Goal: Download file/media

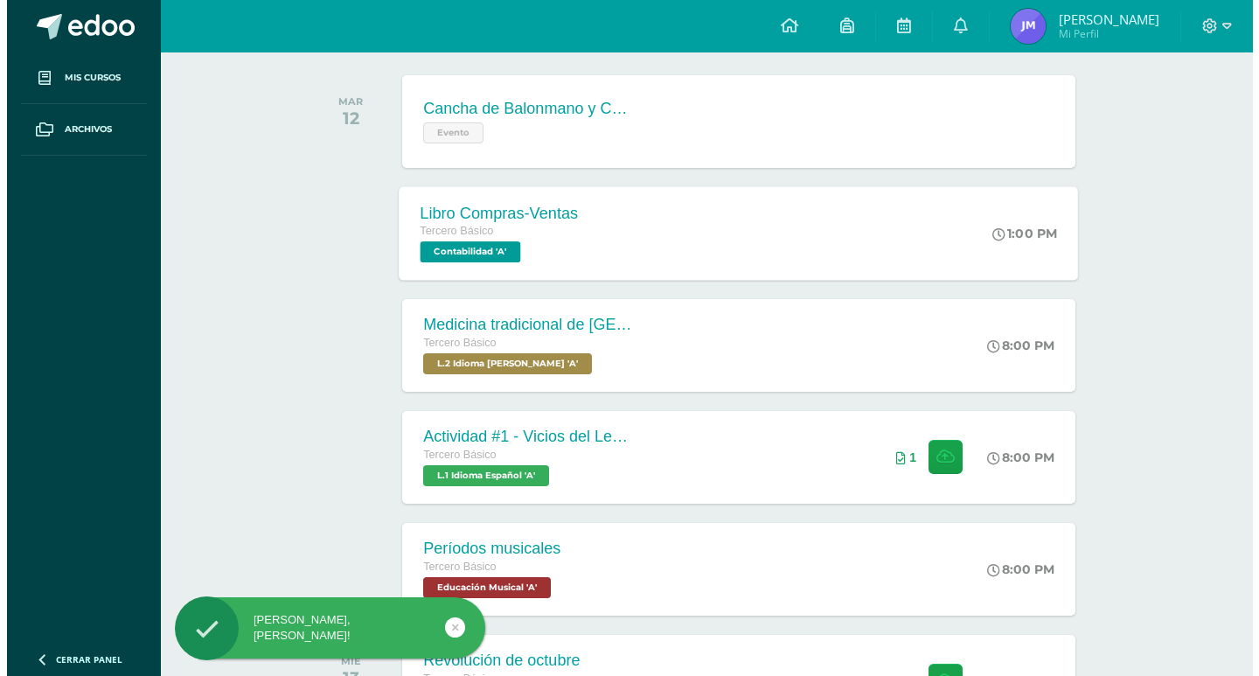
scroll to position [525, 0]
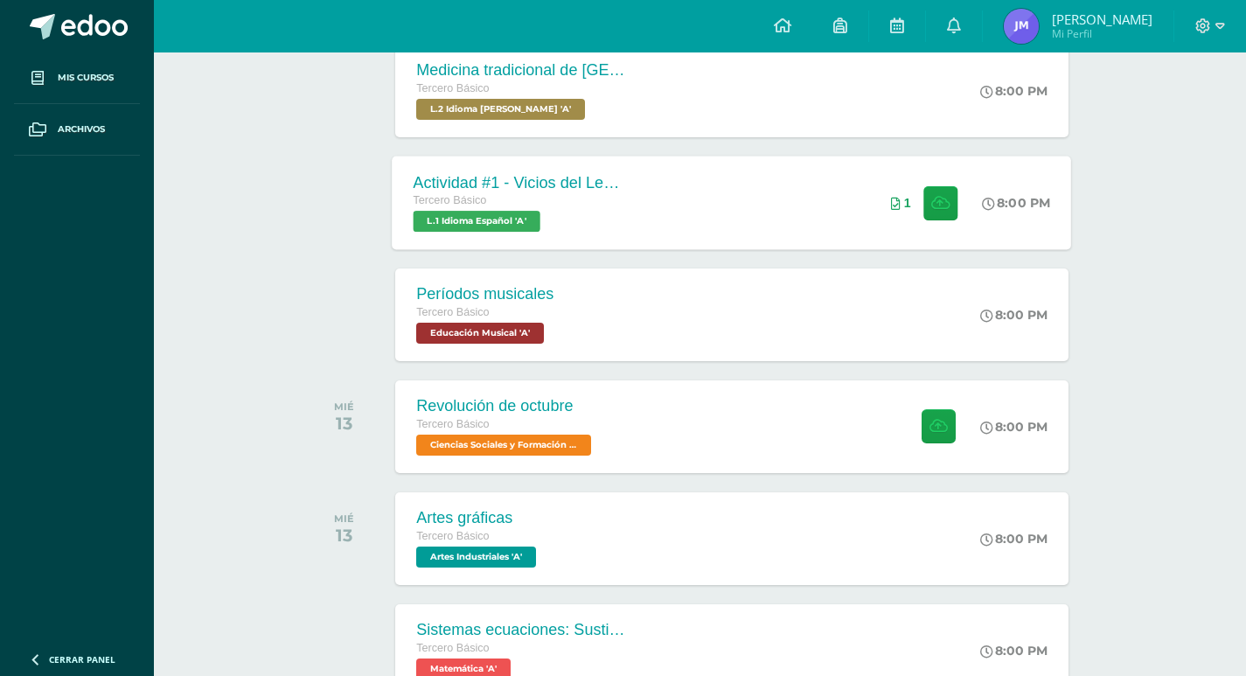
click at [824, 212] on div "Actividad #1 - Vicios del LenguaJe Tercero Básico L.1 Idioma Español 'A' 8:00 P…" at bounding box center [732, 203] width 679 height 94
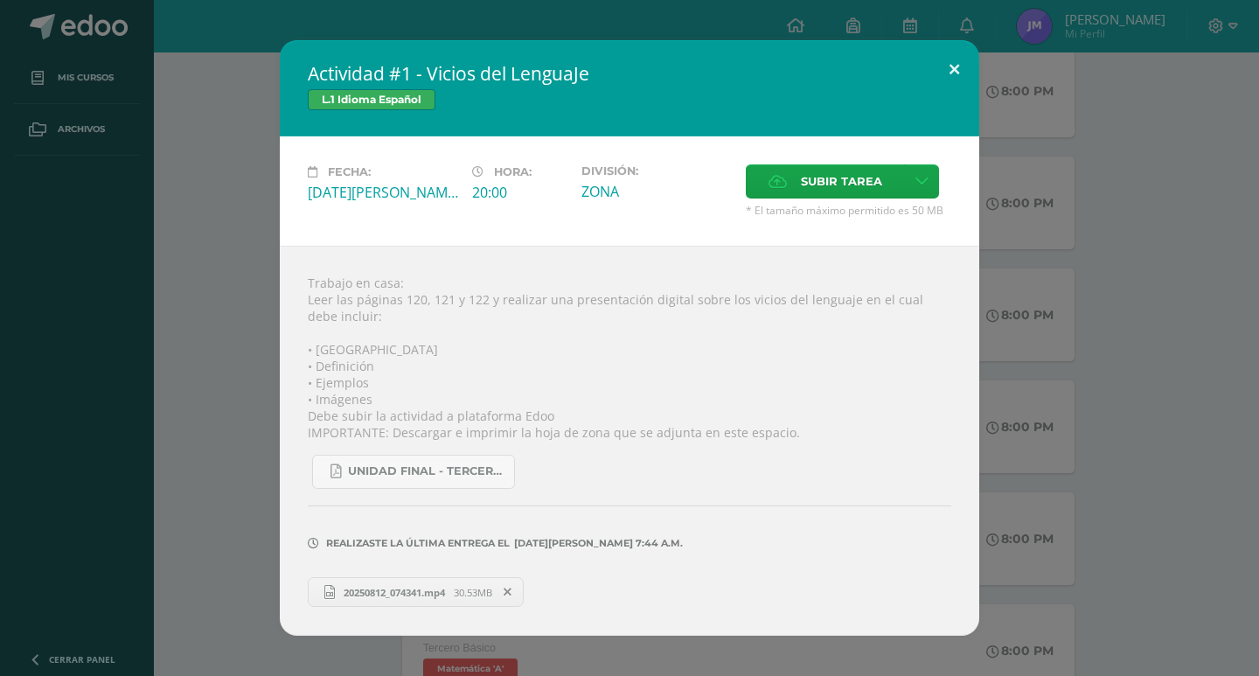
click at [956, 66] on button at bounding box center [954, 69] width 50 height 59
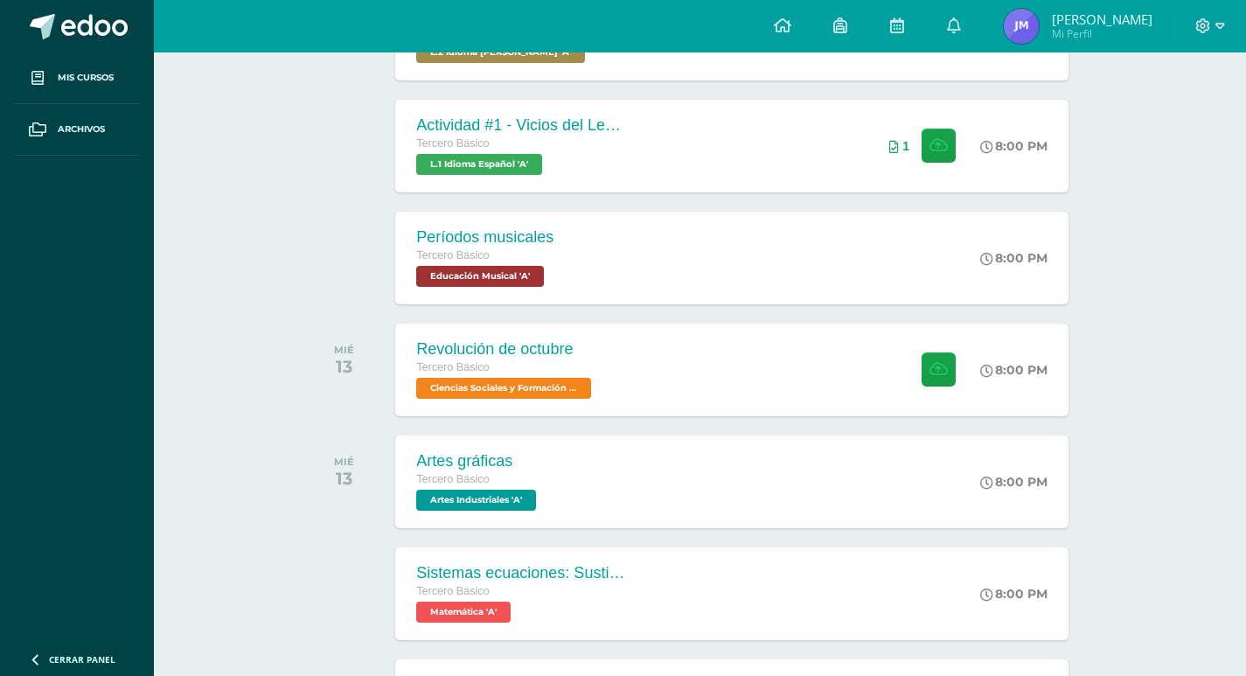
scroll to position [612, 0]
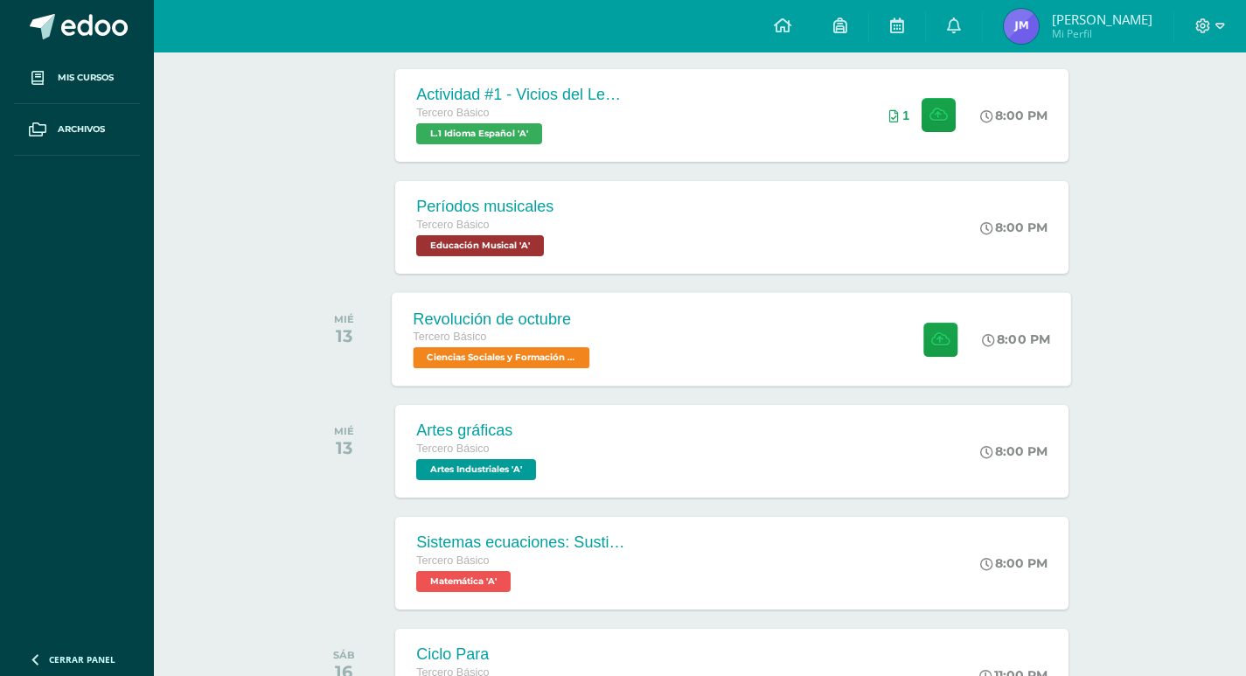
click at [607, 378] on div "Revolución de octubre Tercero Básico Ciencias Sociales y Formación Ciudadana 'A'" at bounding box center [504, 339] width 223 height 94
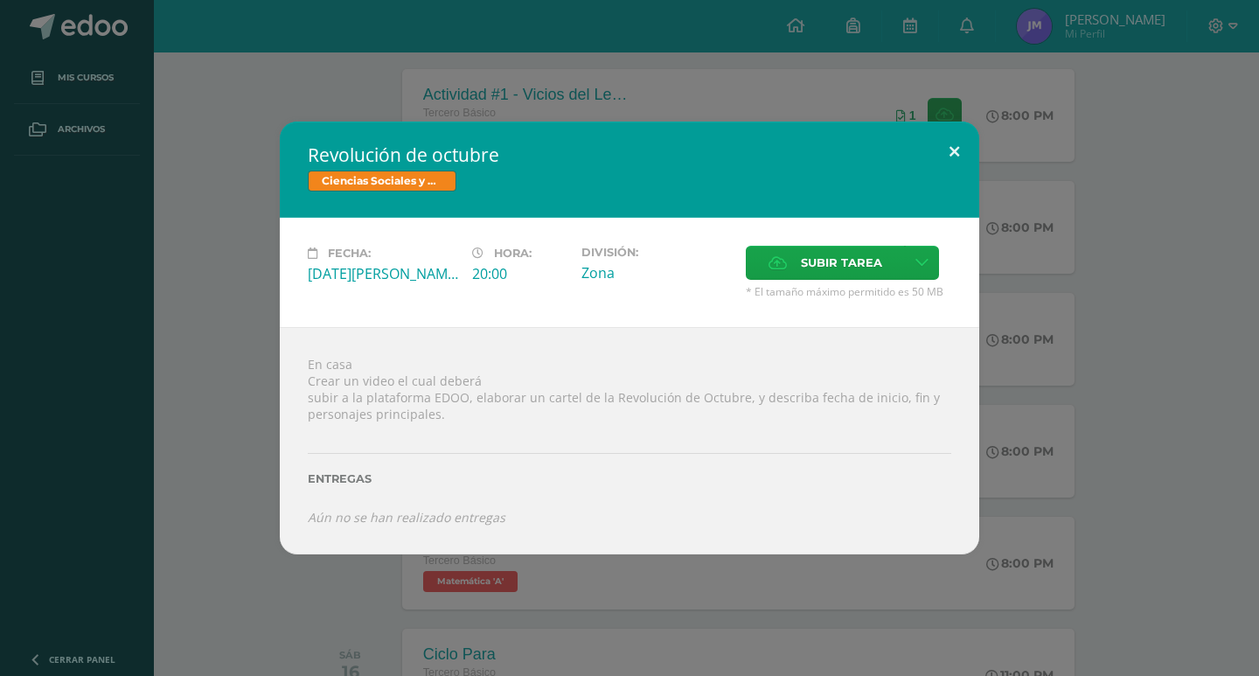
click at [945, 148] on button at bounding box center [954, 151] width 50 height 59
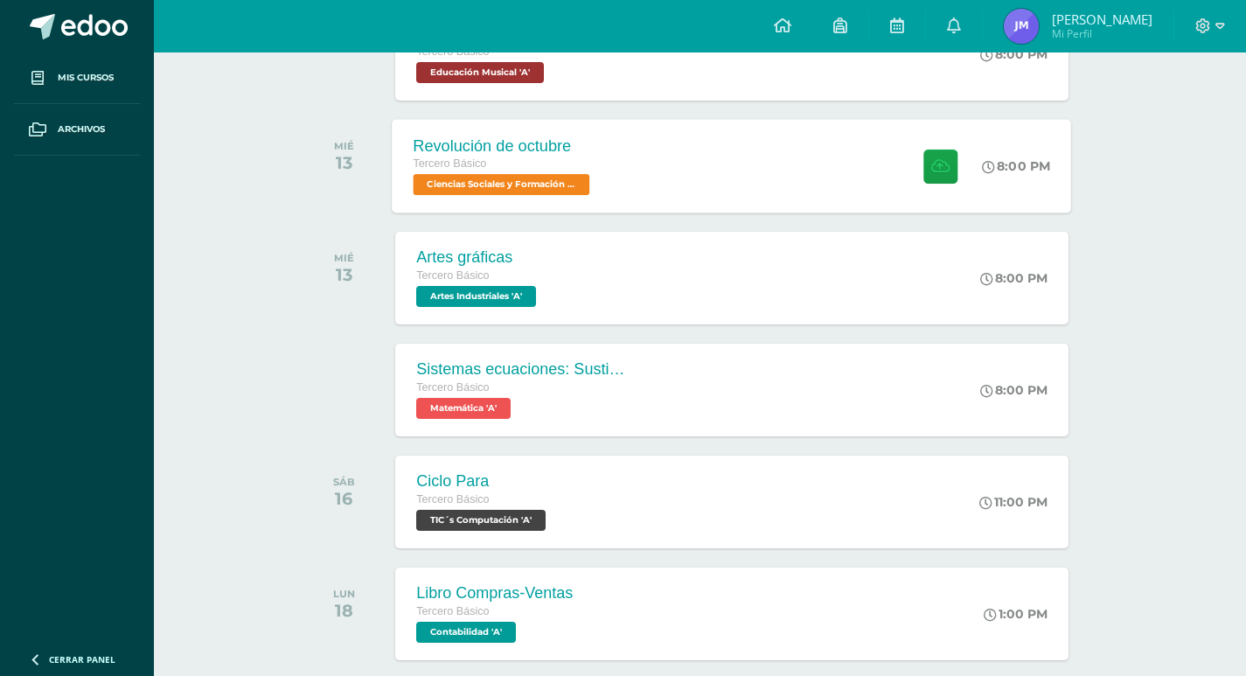
scroll to position [787, 0]
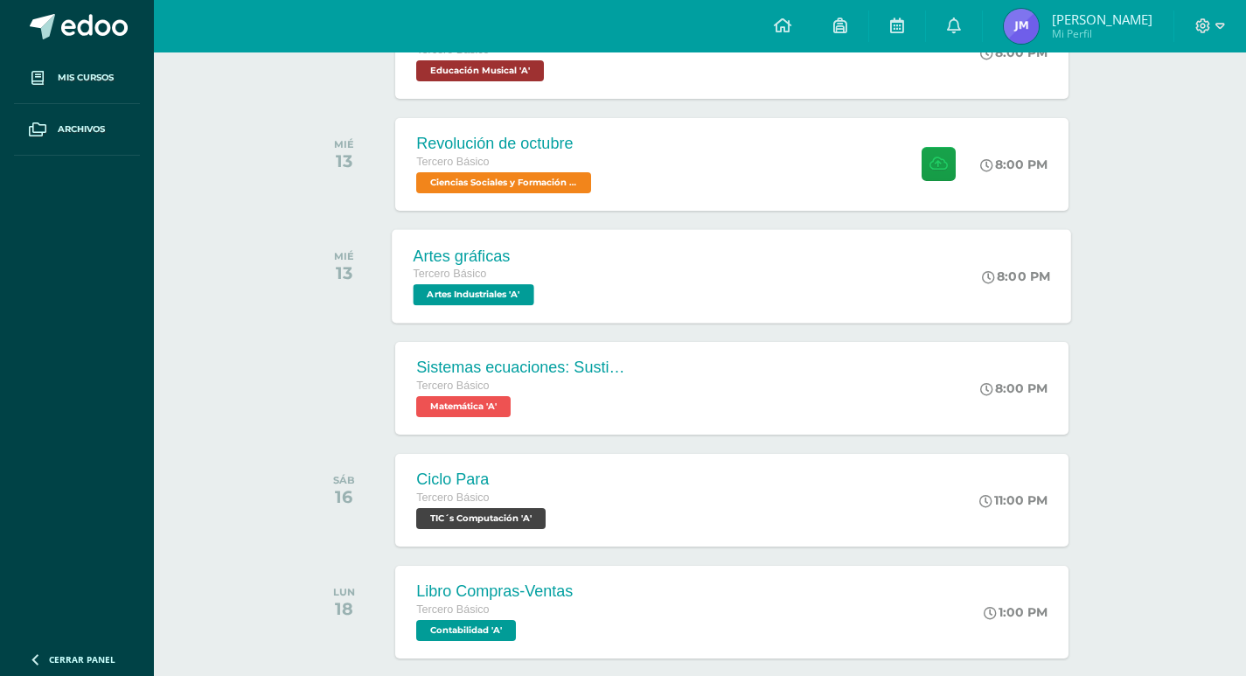
click at [553, 296] on div "Artes gráficas Tercero Básico Artes Industriales 'A'" at bounding box center [477, 276] width 168 height 94
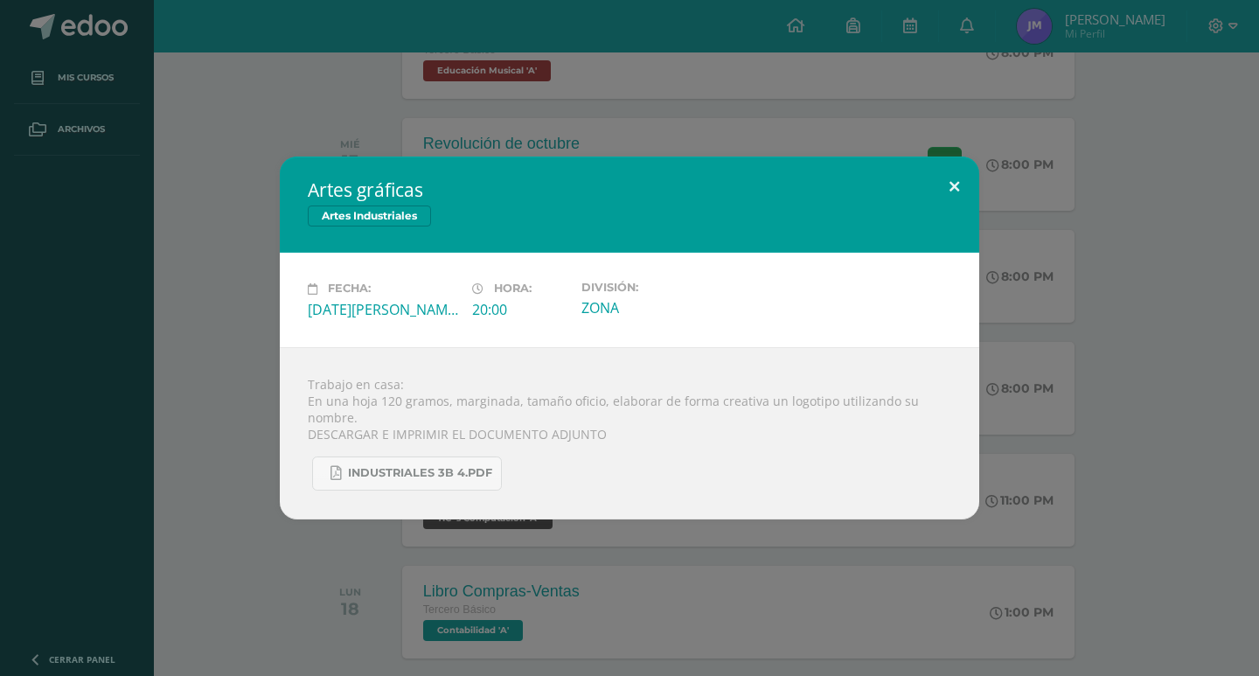
click at [954, 179] on button at bounding box center [954, 186] width 50 height 59
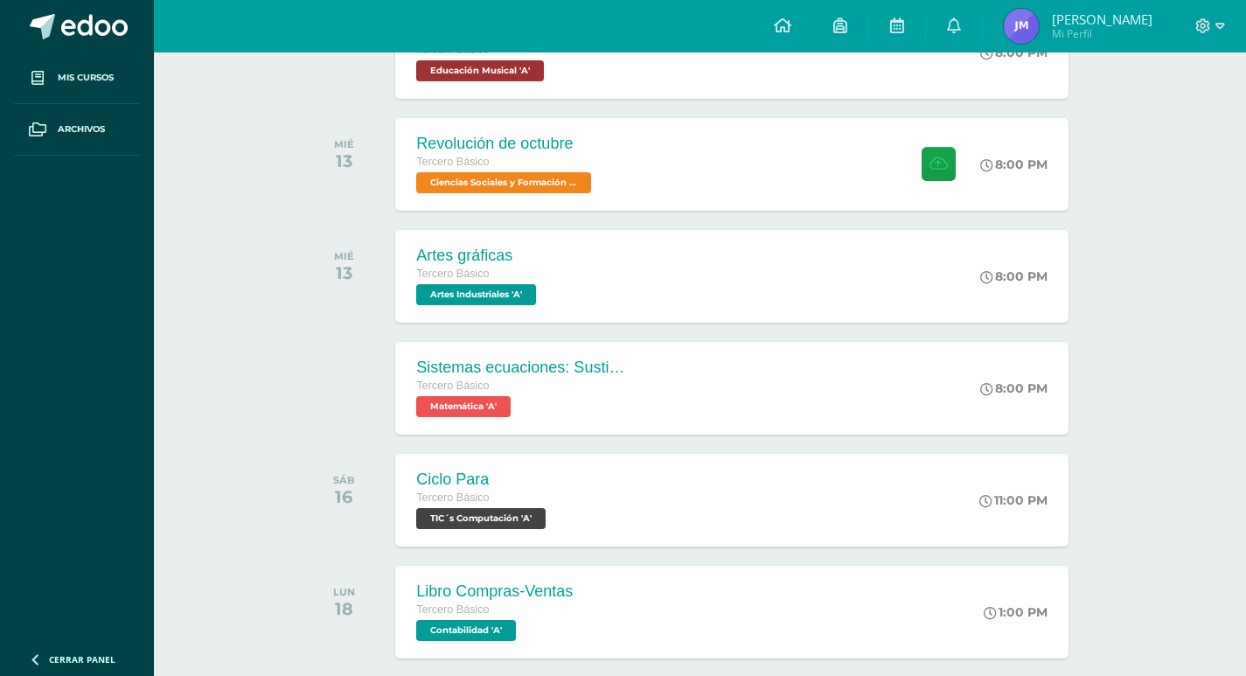
click at [584, 353] on div "Sistemas ecuaciones: Sustitución e igualación Tercero Básico Matemática 'A'" at bounding box center [521, 388] width 252 height 93
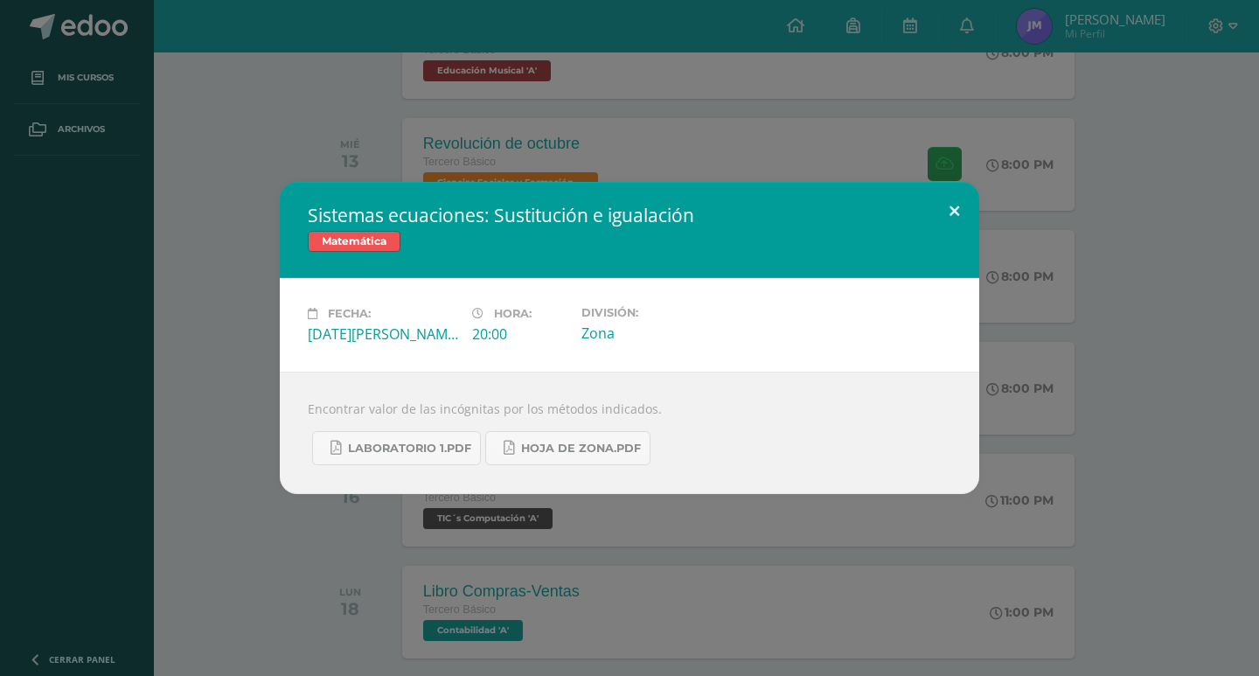
click at [957, 211] on button at bounding box center [954, 211] width 50 height 59
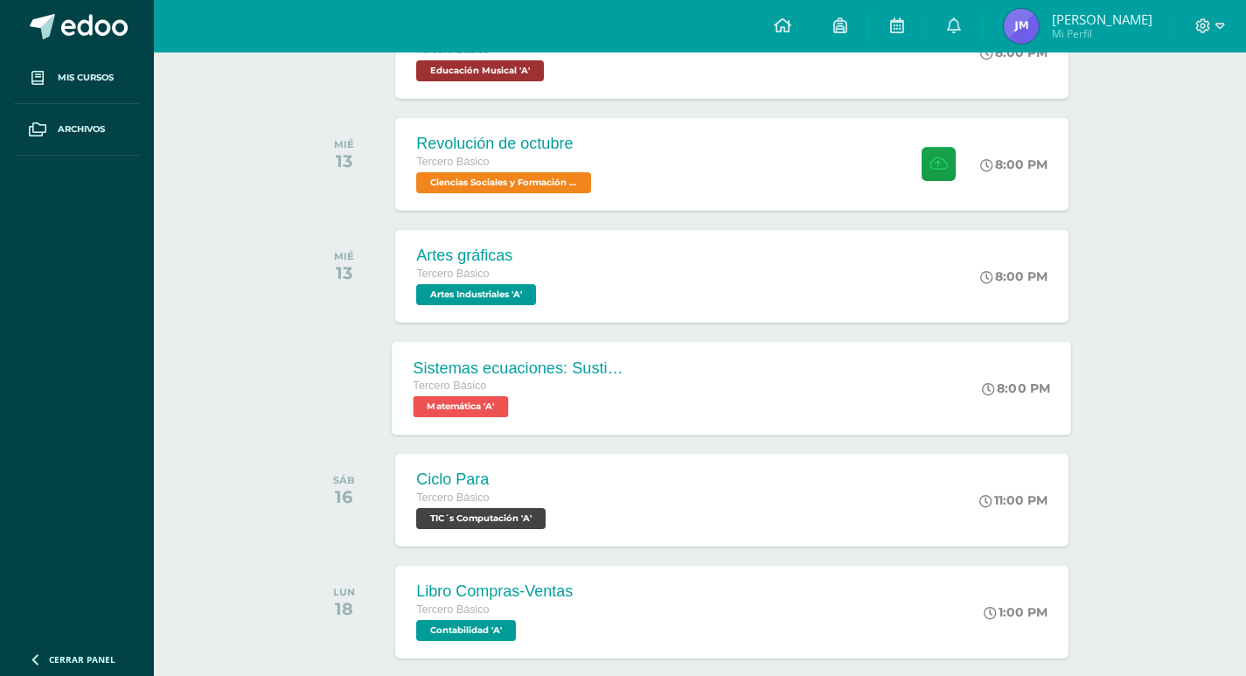
drag, startPoint x: 604, startPoint y: 401, endPoint x: 577, endPoint y: 414, distance: 30.1
click at [598, 409] on div "Tercero Básico Matemática 'A'" at bounding box center [520, 397] width 212 height 40
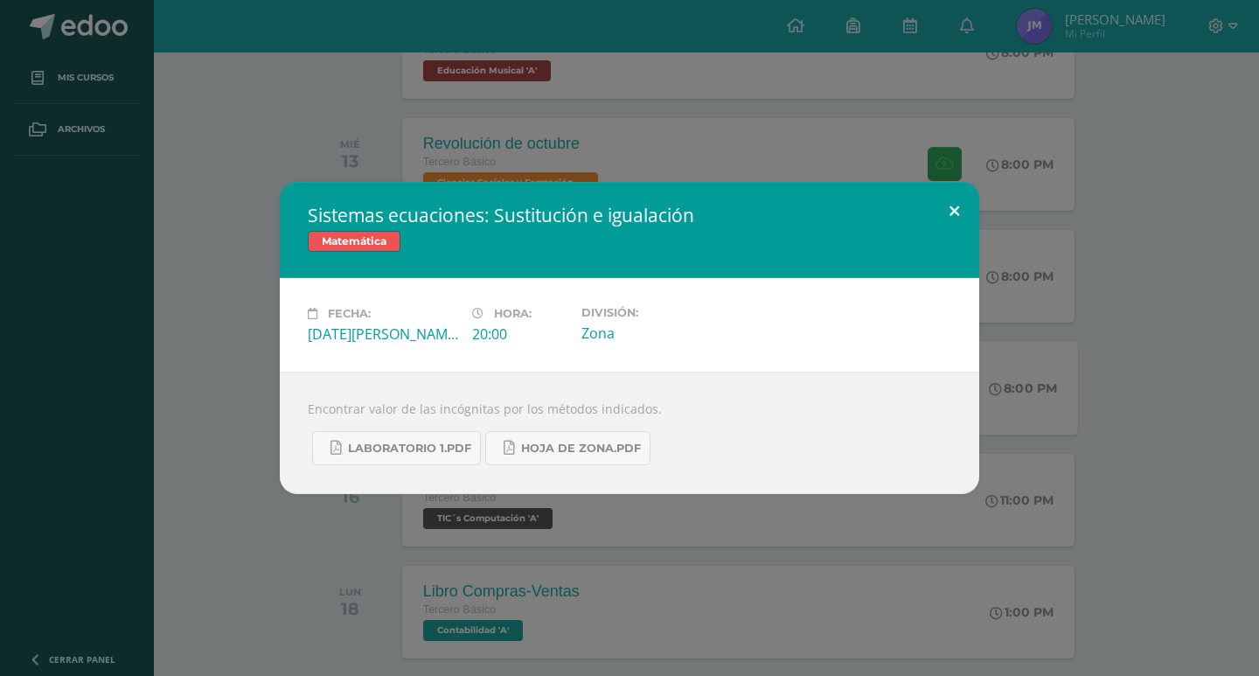
click at [948, 201] on button at bounding box center [954, 211] width 50 height 59
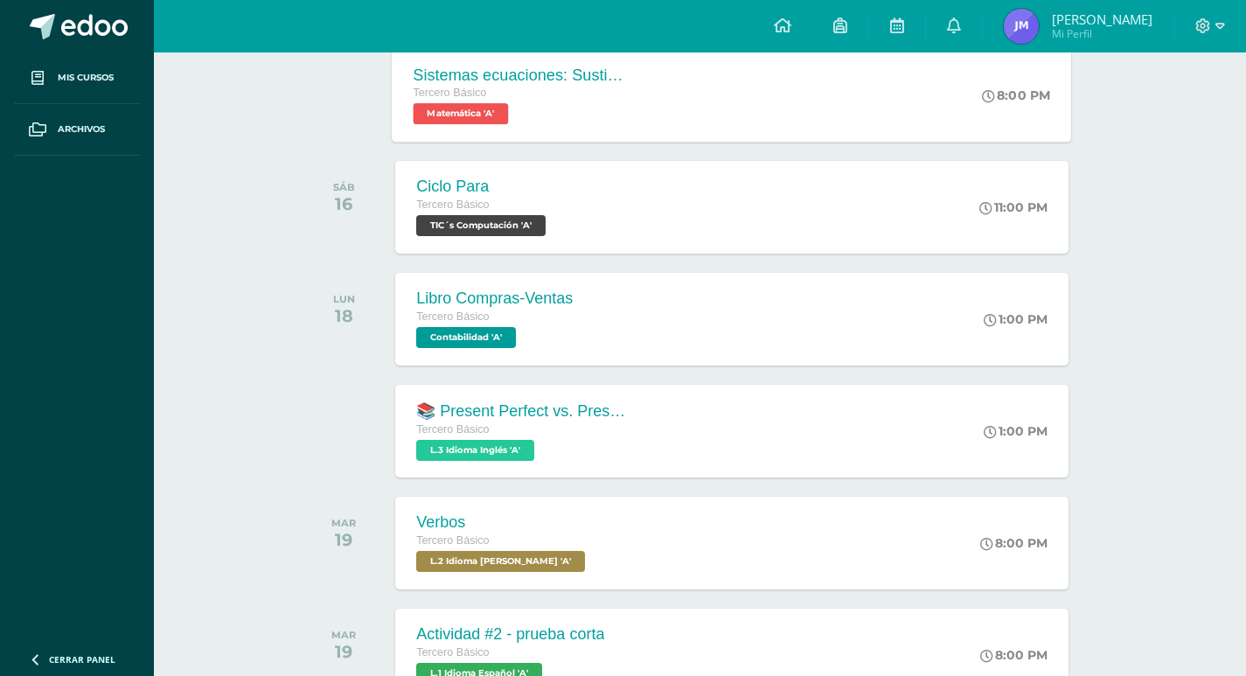
scroll to position [1137, 0]
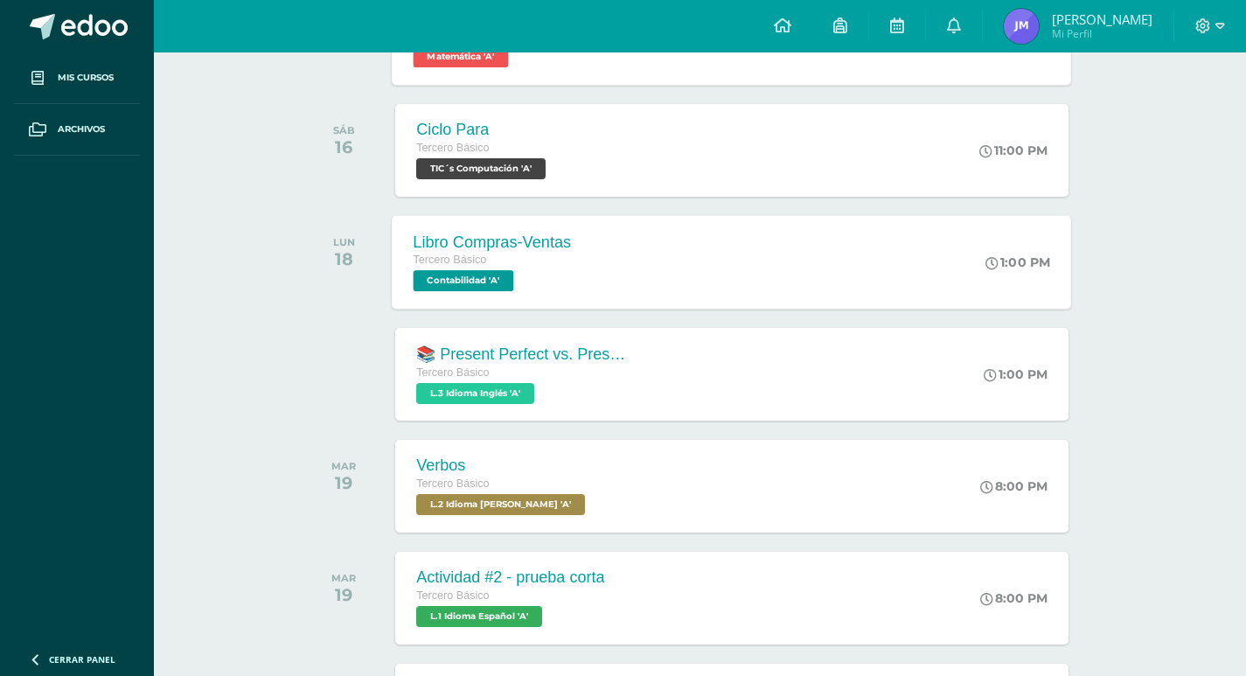
click at [580, 276] on div "Libro Compras-Ventas Tercero Básico Contabilidad 'A'" at bounding box center [493, 262] width 200 height 94
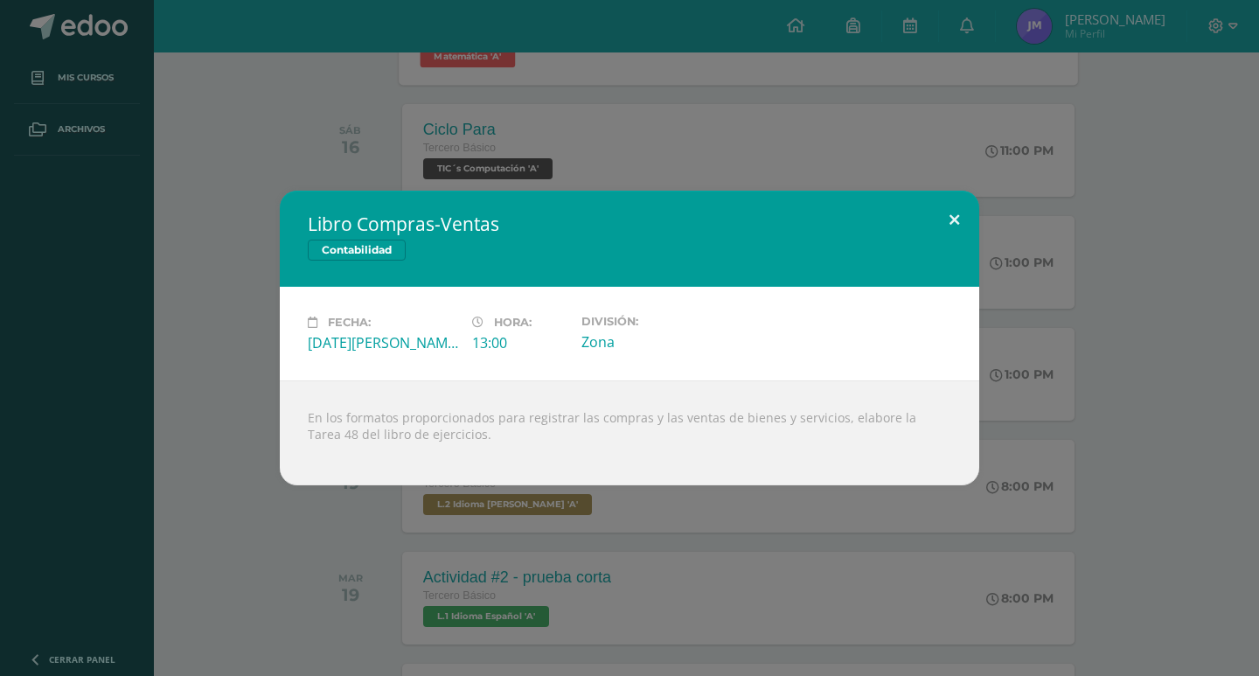
click at [958, 225] on button at bounding box center [954, 220] width 50 height 59
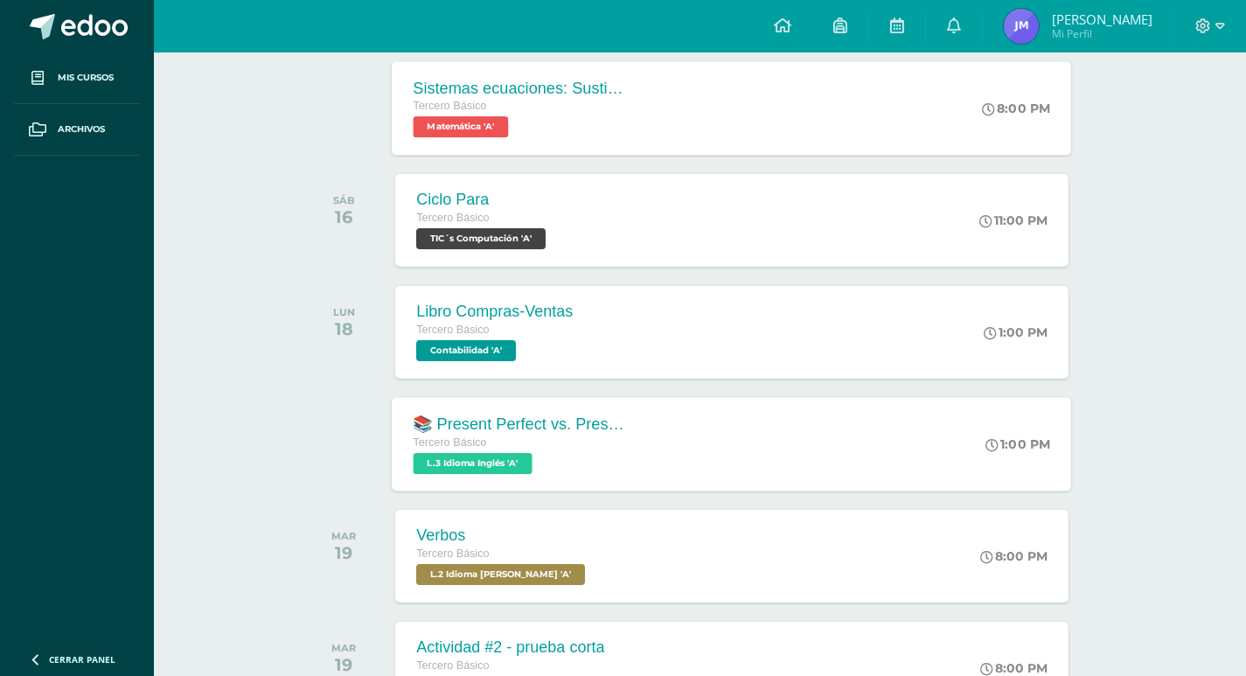
scroll to position [962, 0]
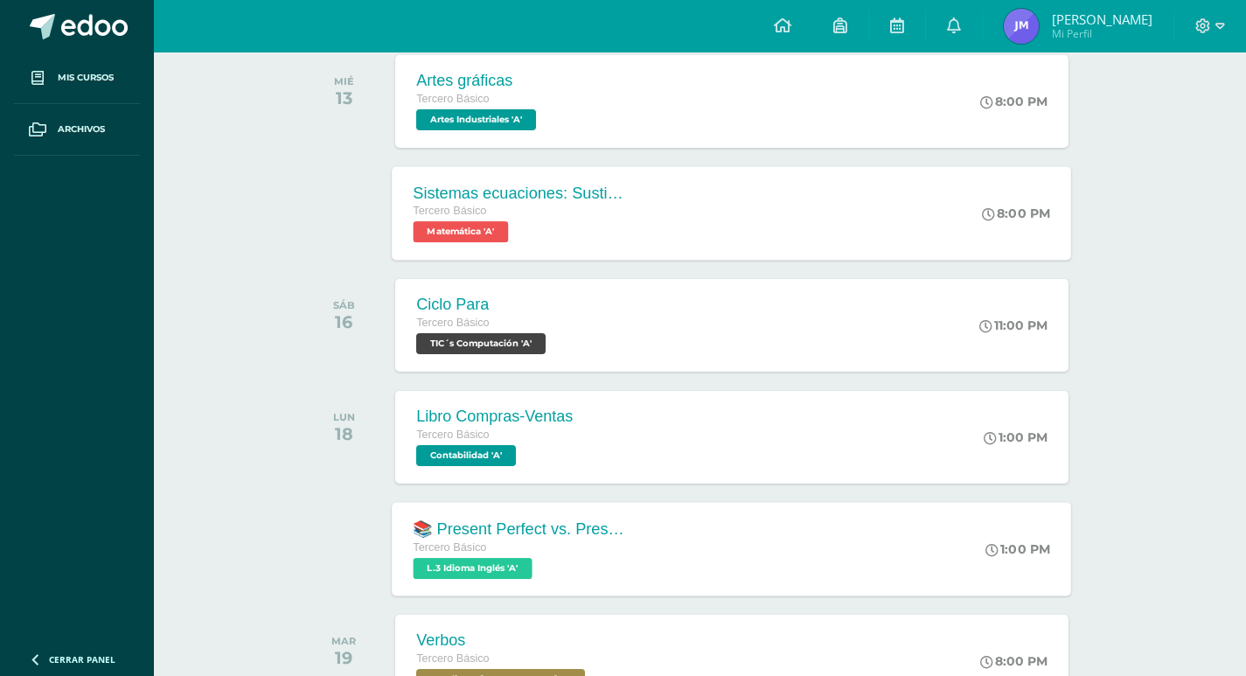
click at [500, 328] on div "Tercero Básico" at bounding box center [483, 323] width 134 height 19
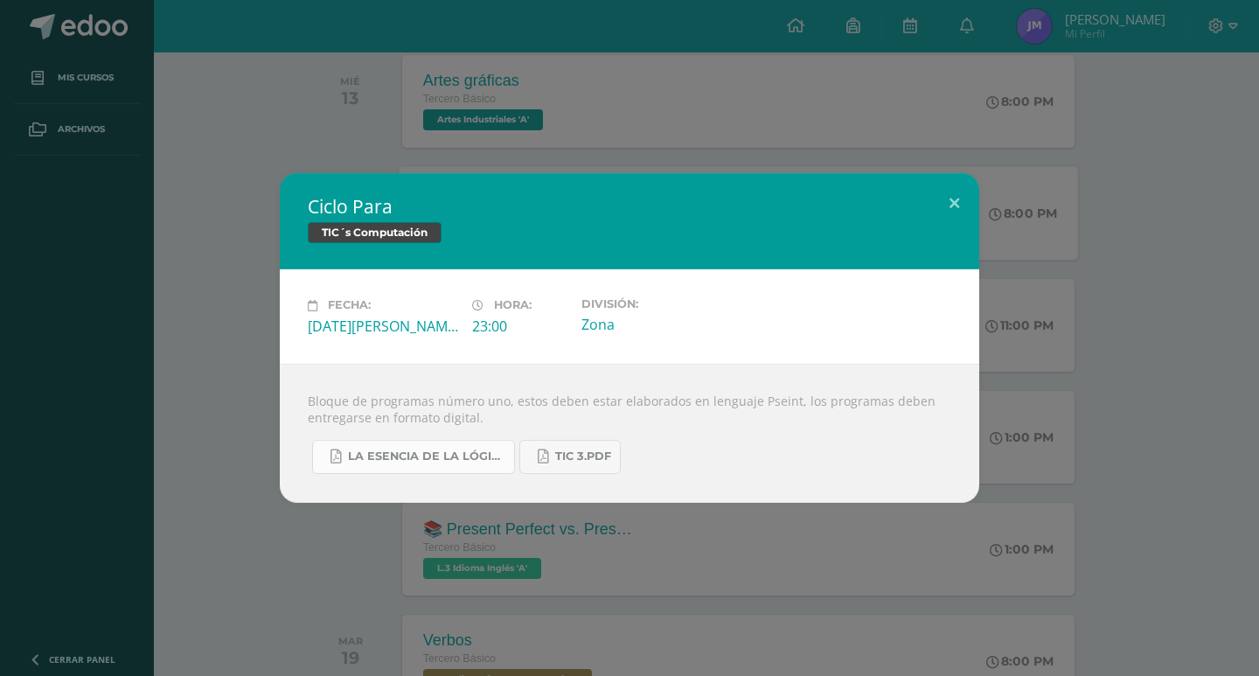
click at [497, 448] on link "La Esencia de la Lógica de Programación - [PERSON_NAME] - 1ra Edición.pdf" at bounding box center [413, 457] width 203 height 34
click at [952, 213] on button at bounding box center [954, 202] width 50 height 59
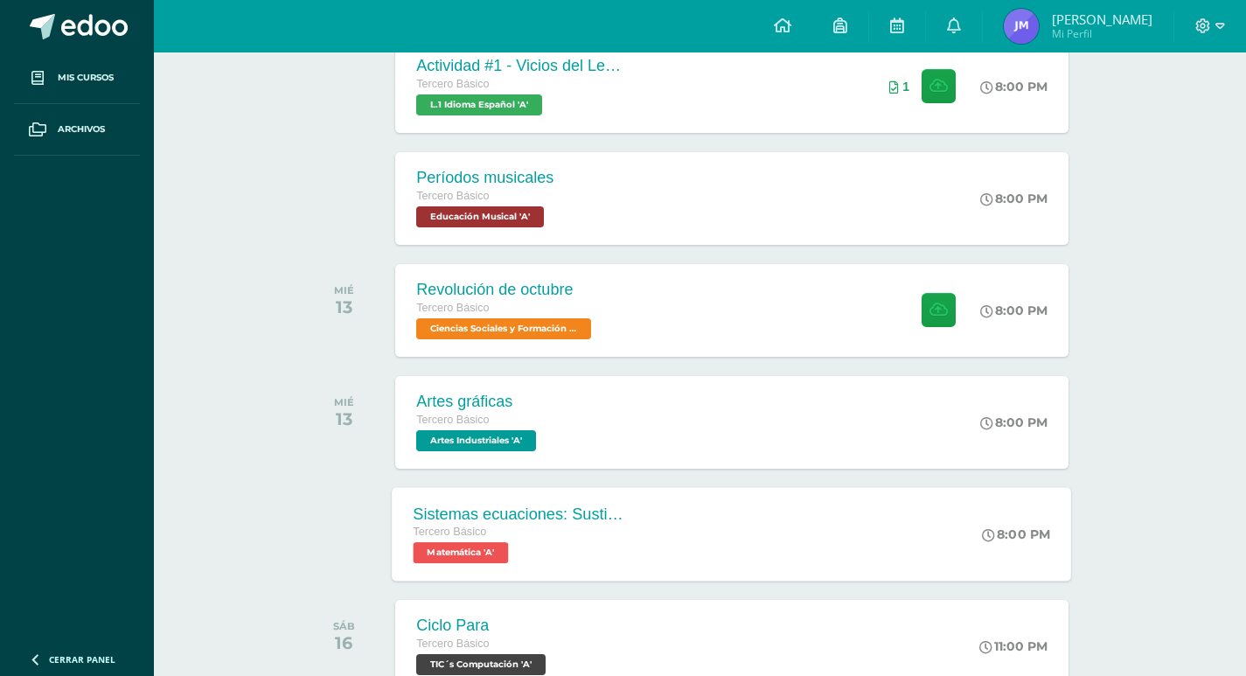
scroll to position [650, 0]
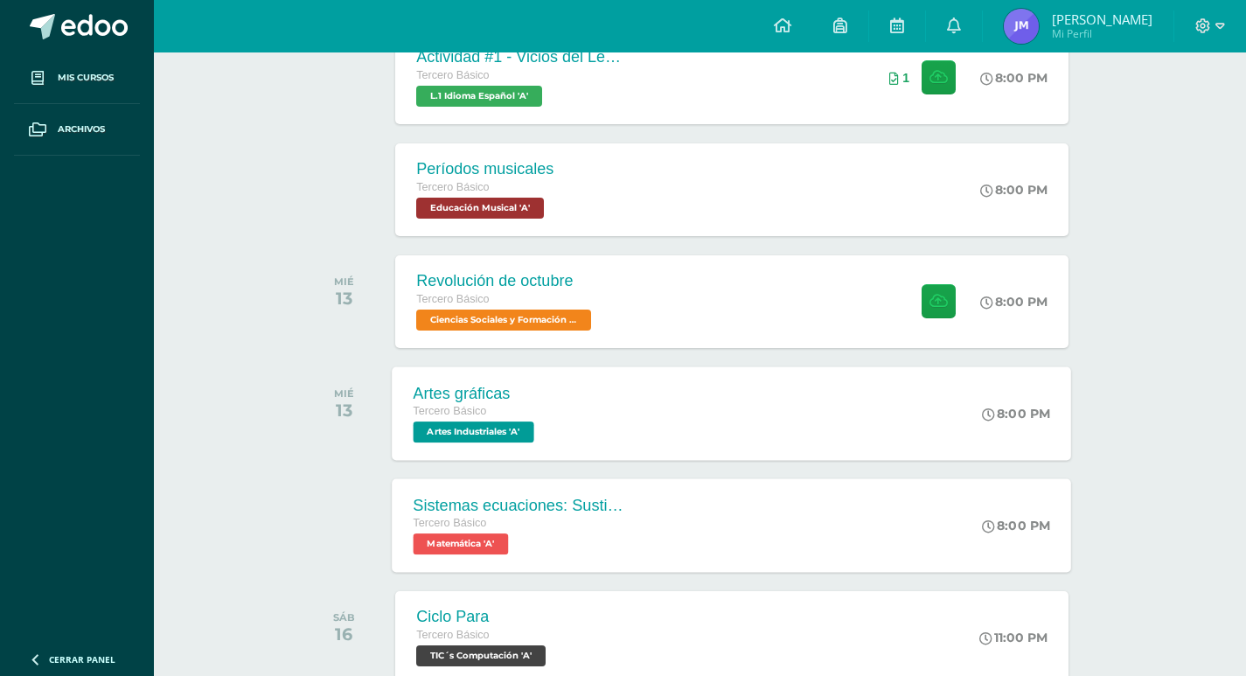
click at [710, 392] on div "Artes gráficas Tercero Básico Artes Industriales 'A' 8:00 PM Artes gráficas Art…" at bounding box center [732, 413] width 679 height 94
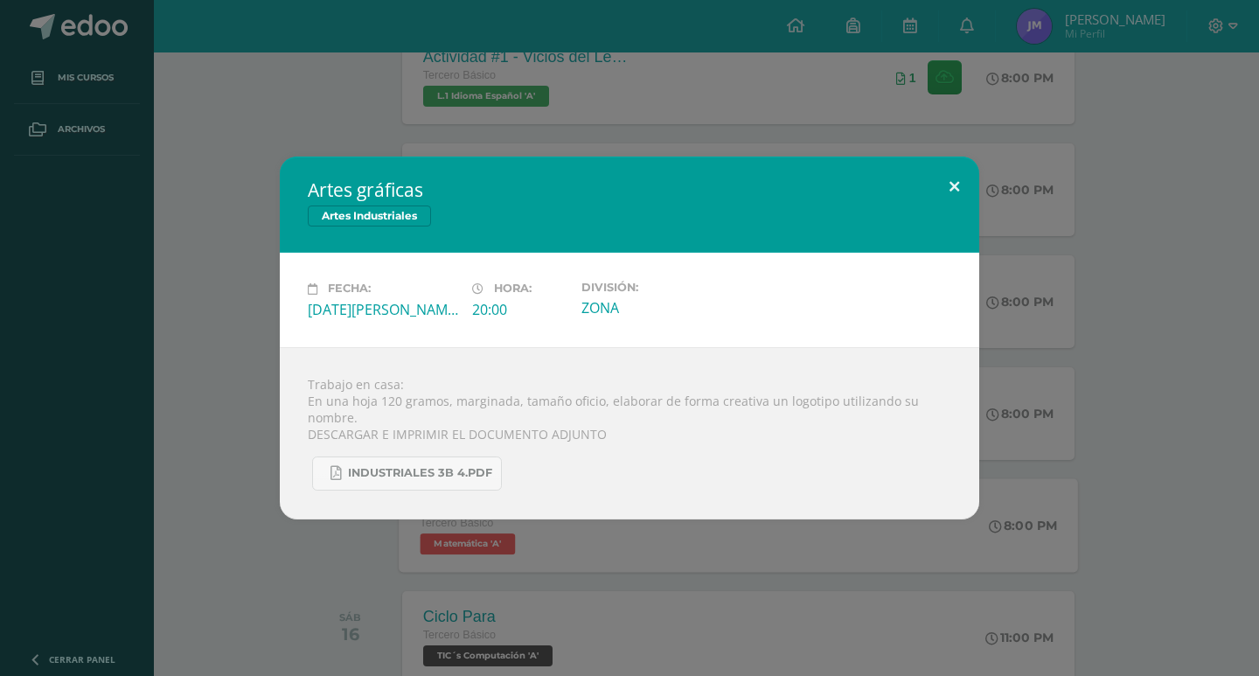
click at [967, 184] on button at bounding box center [954, 186] width 50 height 59
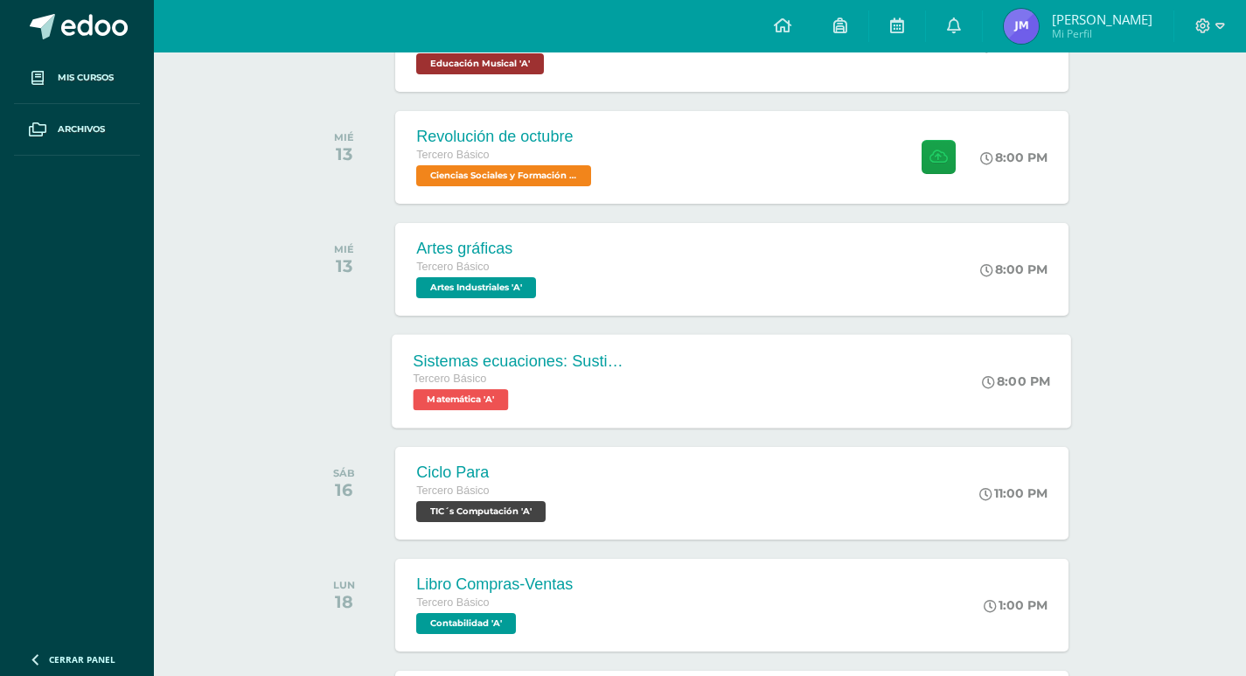
scroll to position [824, 0]
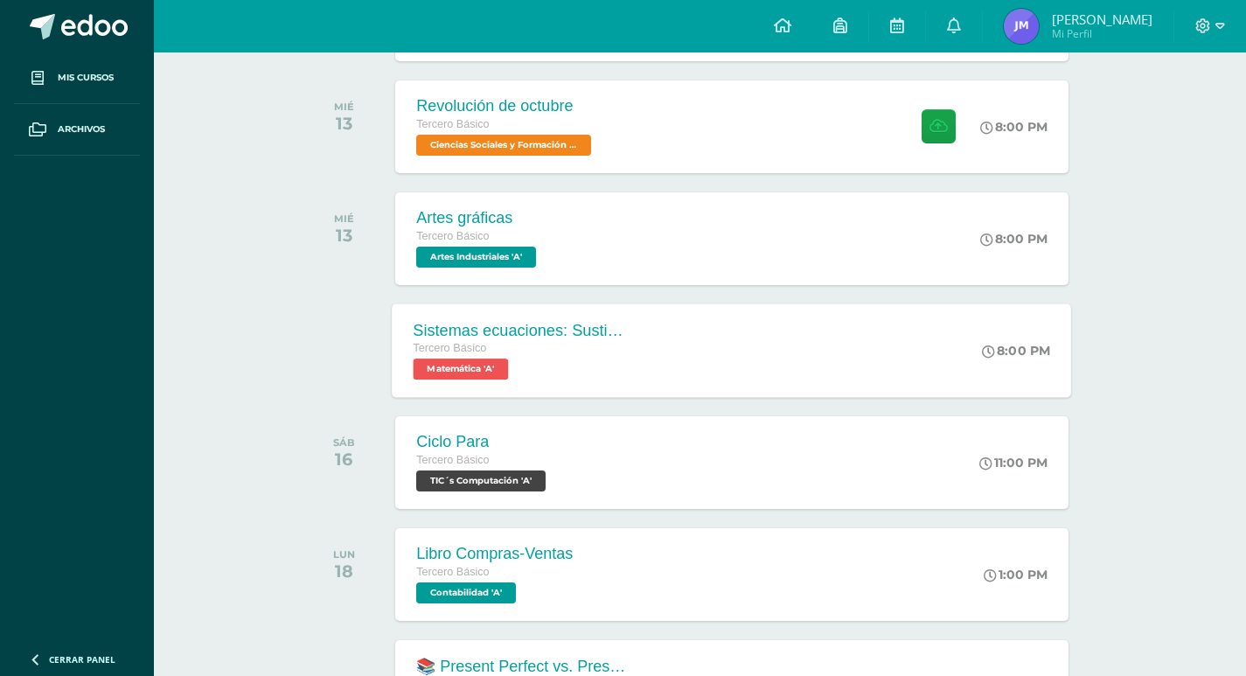
click at [570, 368] on div "Tercero Básico Matemática 'A'" at bounding box center [520, 359] width 212 height 40
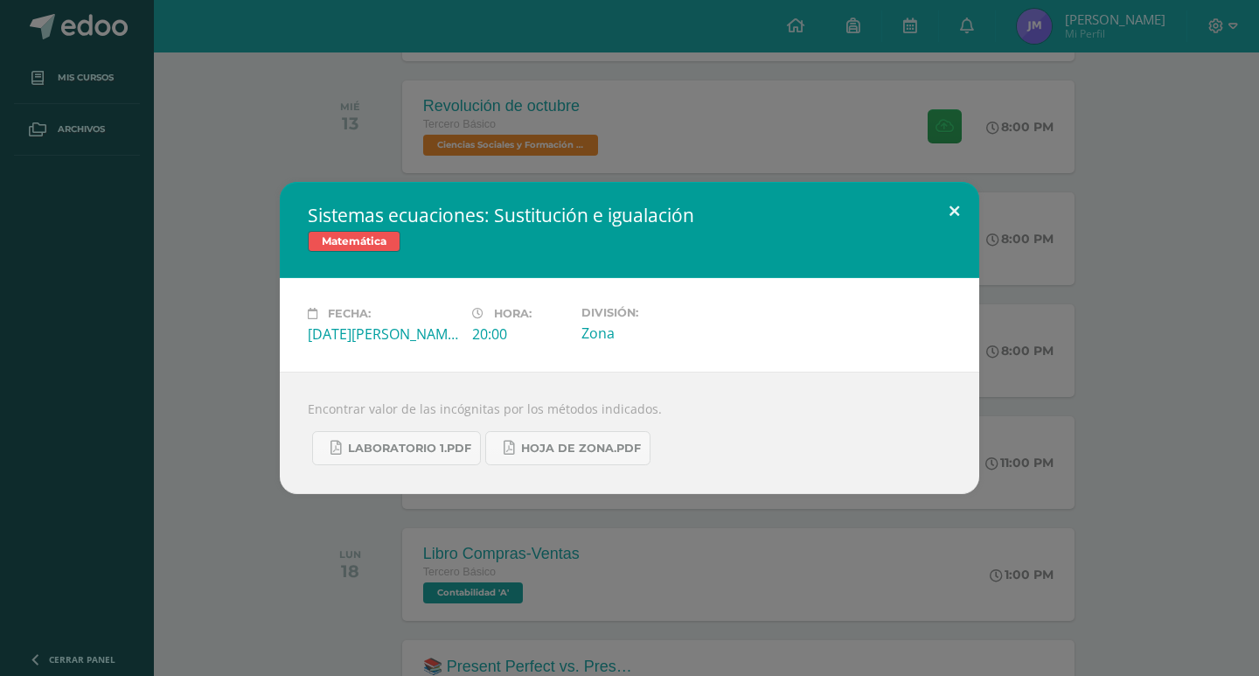
click at [956, 208] on button at bounding box center [954, 211] width 50 height 59
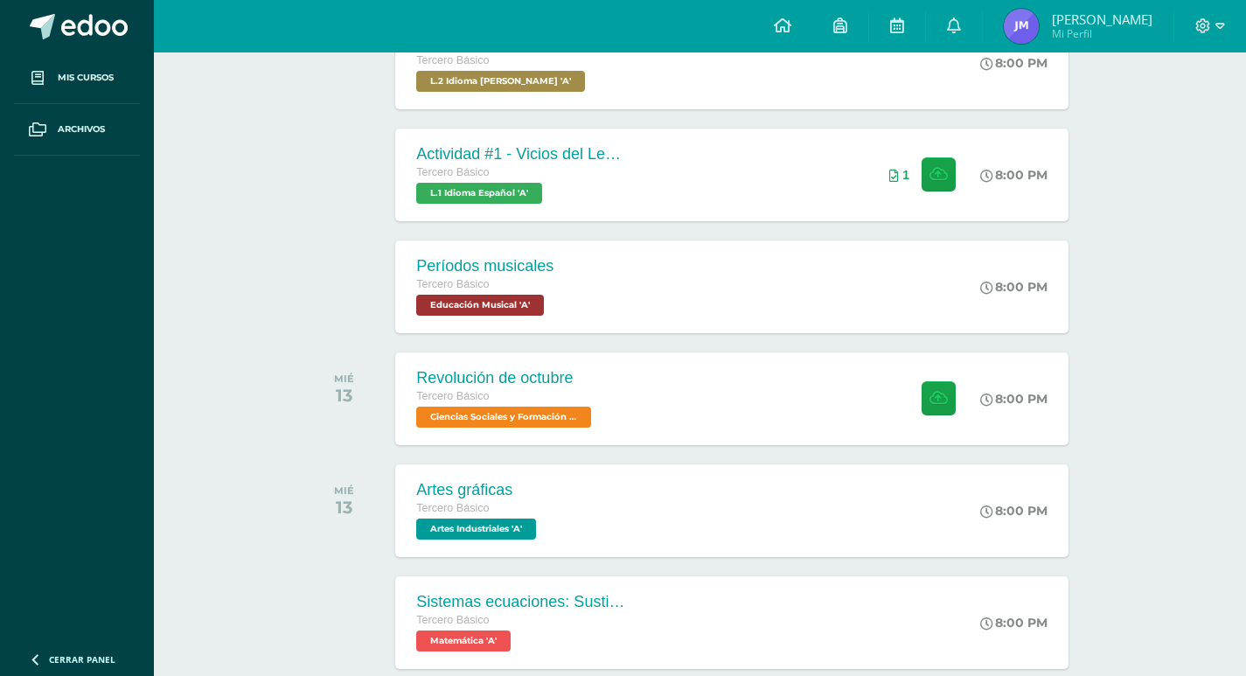
scroll to position [562, 0]
